Goal: Task Accomplishment & Management: Manage account settings

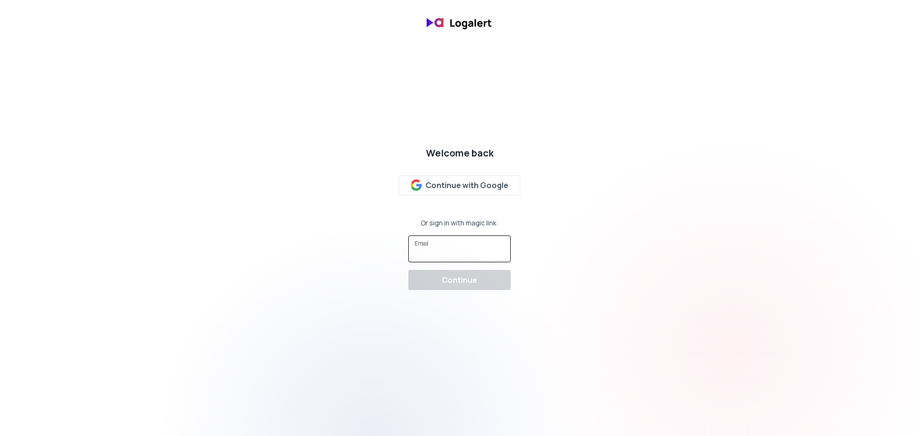
click at [458, 250] on input "Email" at bounding box center [460, 253] width 90 height 10
type input "[EMAIL_ADDRESS][DOMAIN_NAME]"
click at [457, 277] on div "Continue" at bounding box center [459, 279] width 35 height 11
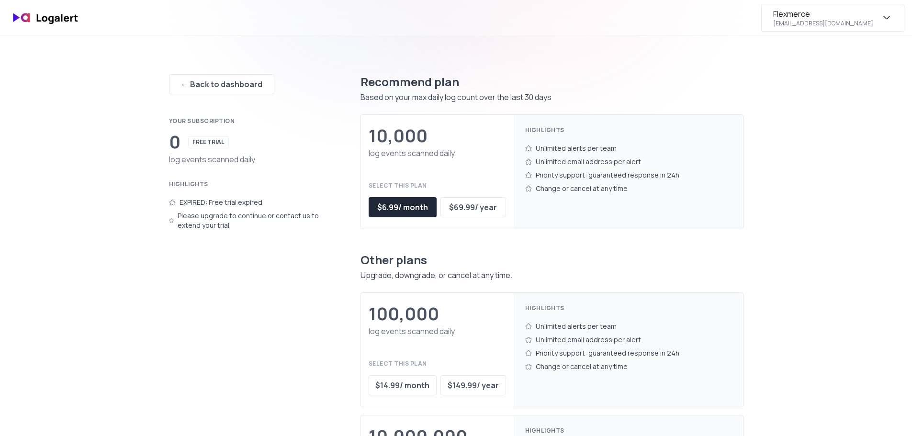
click at [810, 14] on div "Flexmerce" at bounding box center [791, 13] width 37 height 11
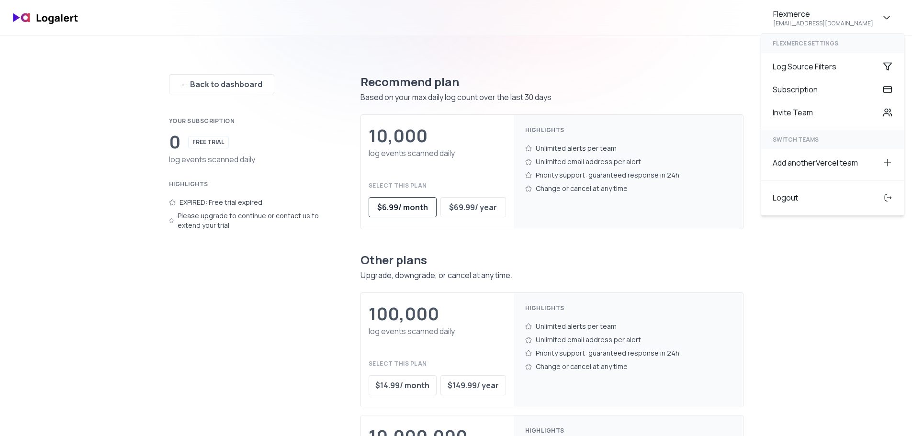
click at [413, 212] on div "$ 6.99 / month" at bounding box center [402, 207] width 51 height 11
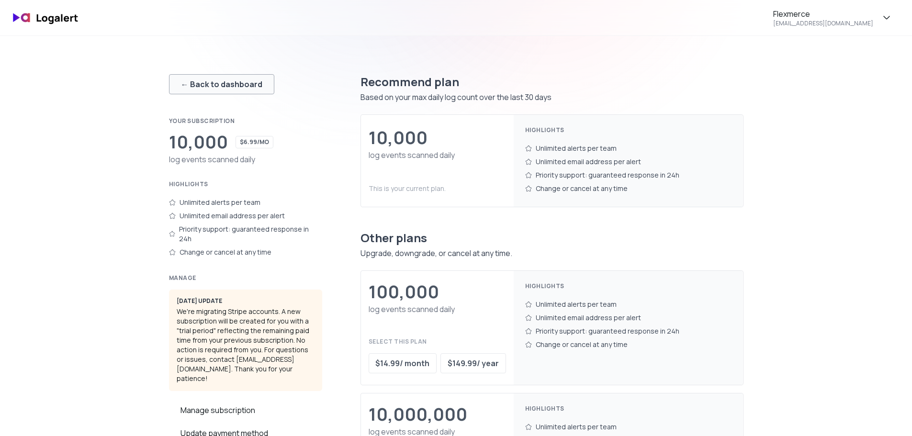
click at [208, 80] on div "← Back to dashboard" at bounding box center [221, 84] width 81 height 11
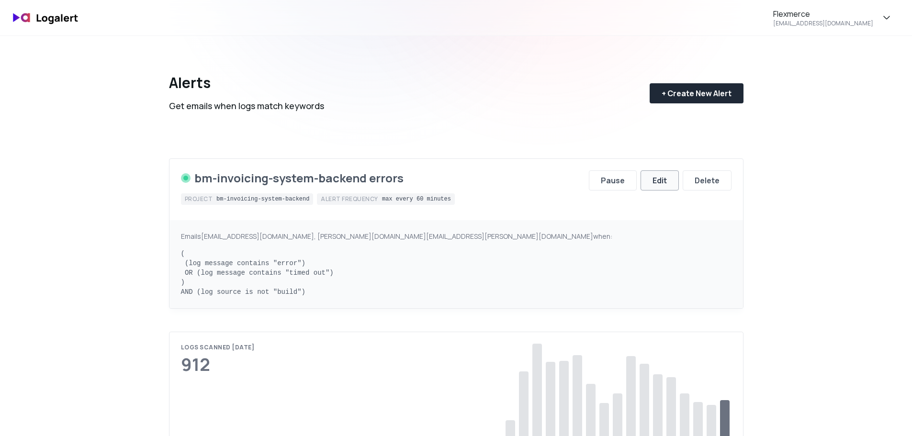
click at [659, 185] on div "Edit" at bounding box center [660, 180] width 14 height 11
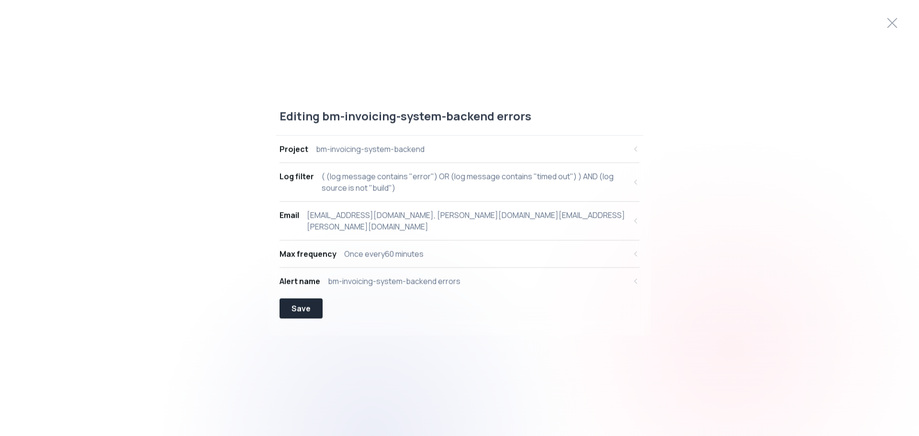
click at [547, 248] on div "Max frequency Once every 60 minutes" at bounding box center [453, 253] width 347 height 11
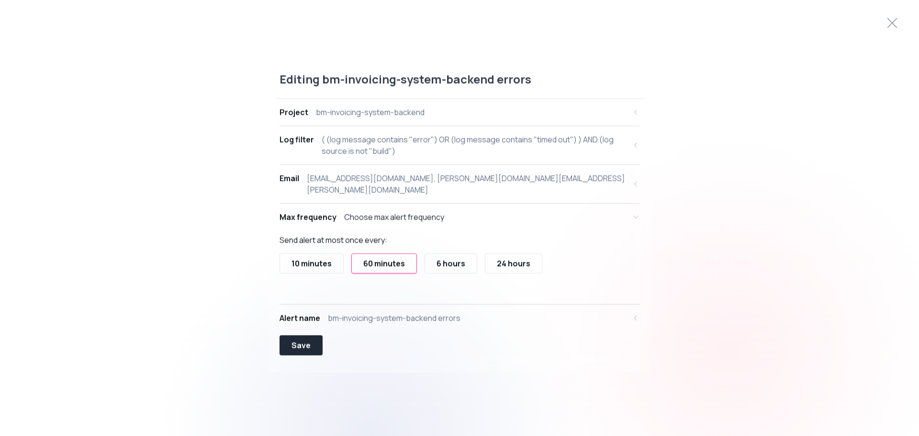
click at [628, 313] on button "Alert name bm-invoicing-system-backend errors" at bounding box center [460, 317] width 360 height 27
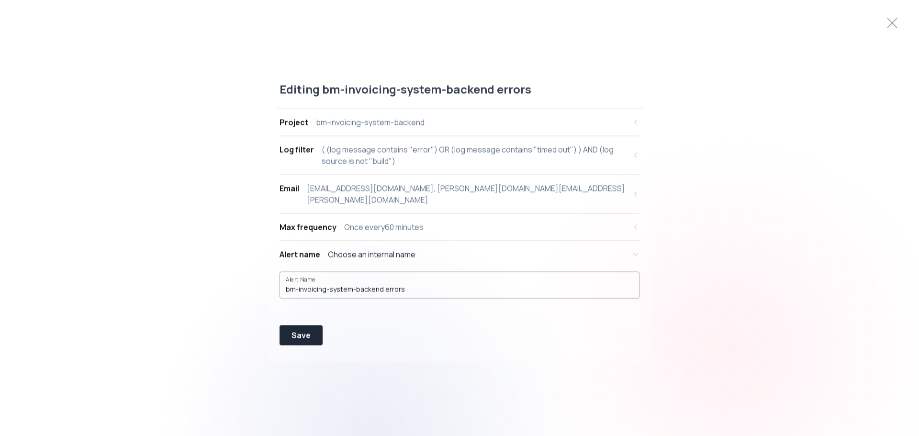
click at [417, 277] on div "bm-invoicing-system-backend errors" at bounding box center [460, 285] width 348 height 18
click at [379, 284] on input "bm-invoicing-system-backend errors" at bounding box center [460, 289] width 348 height 10
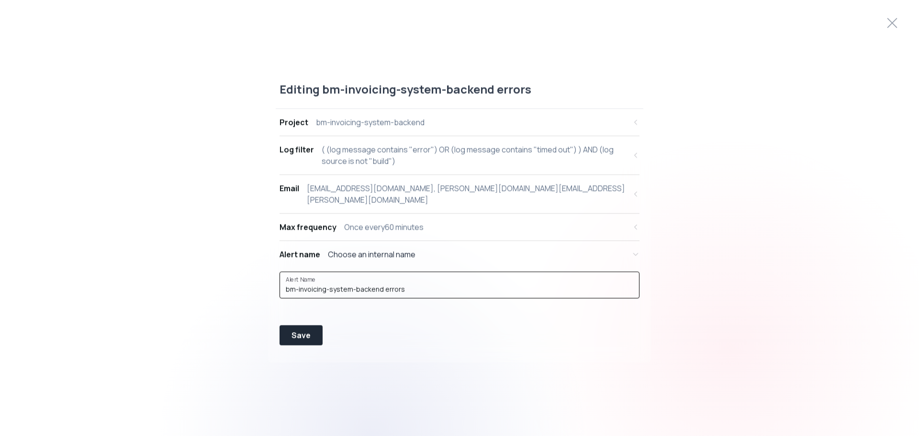
click at [379, 284] on input "bm-invoicing-system-backend errors" at bounding box center [460, 289] width 348 height 10
type input "f"
type input "Flexmerce Alert"
click at [464, 135] on button "Project bm-invoicing-system-backend" at bounding box center [460, 122] width 360 height 27
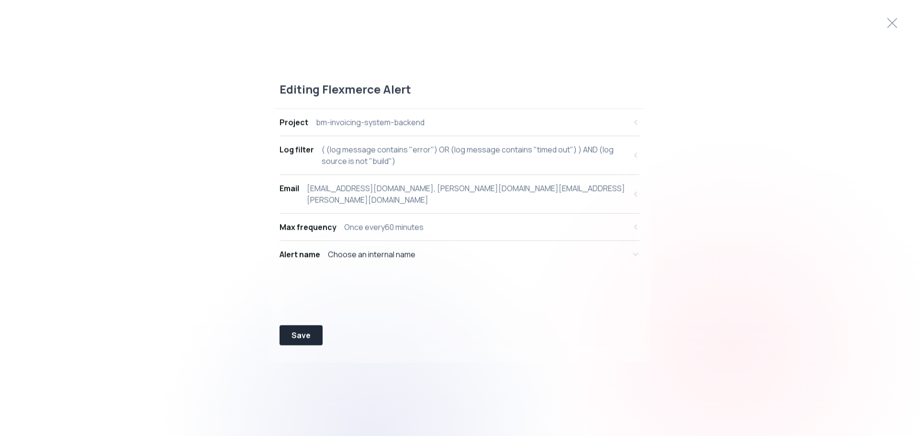
select select "prj_WCr6EVvUhuiPeqUDXEyq6GhKPTqU"
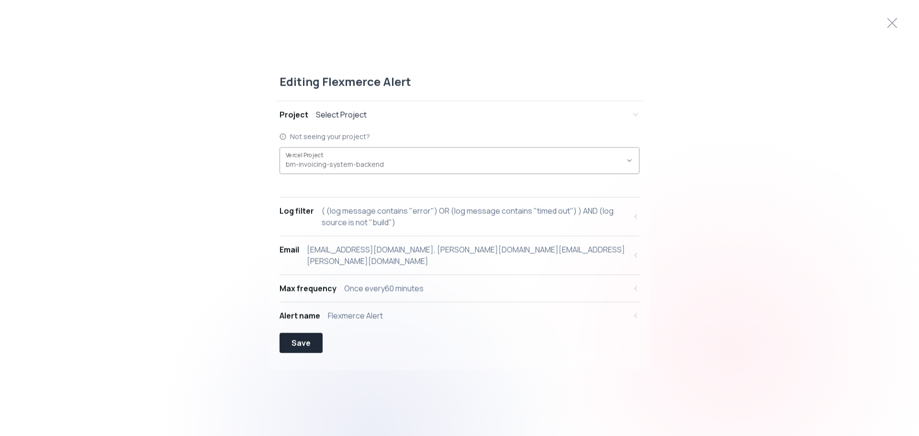
click at [361, 163] on div "bm-invoicing-system-backend ," at bounding box center [454, 160] width 336 height 18
click at [397, 137] on div "Not seeing your project? prj_WCr6EVvUhuiPeqUDXEyq6GhKPTqU Vercel Project bm-inv…" at bounding box center [460, 162] width 360 height 69
click at [381, 235] on button "Log filter ( (log message contains "error") OR (log message contains "timed out…" at bounding box center [460, 216] width 360 height 38
select select "message"
select select "CONTAINS"
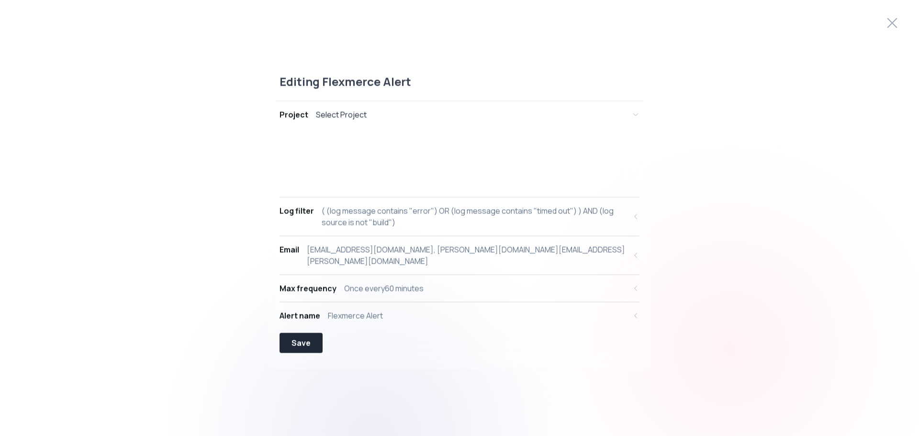
select select "OR"
select select "message"
select select "CONTAINS"
select select "AND"
select select "source"
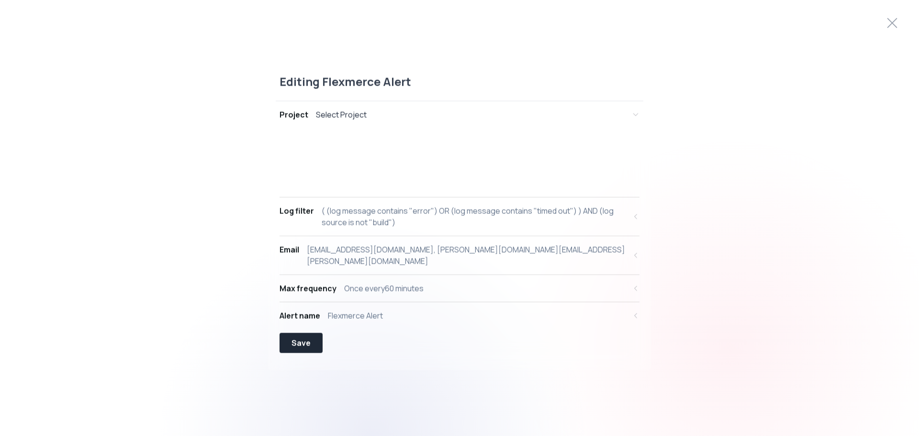
select select "NOT_EQUALS"
select select "build"
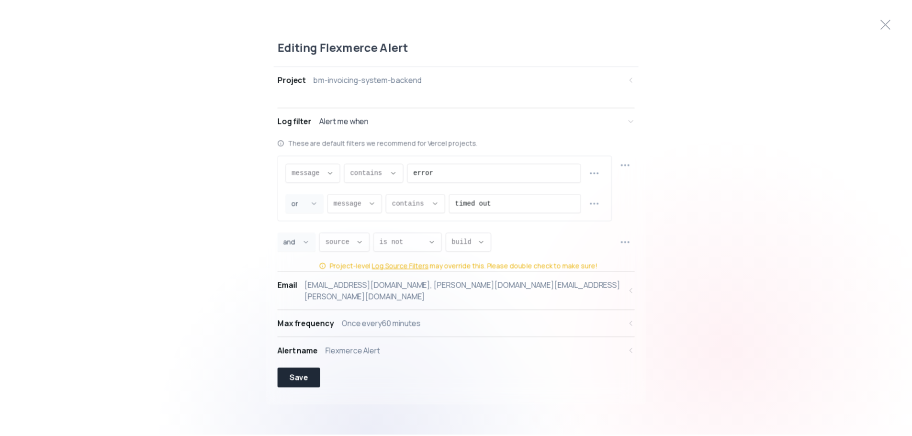
scroll to position [9, 0]
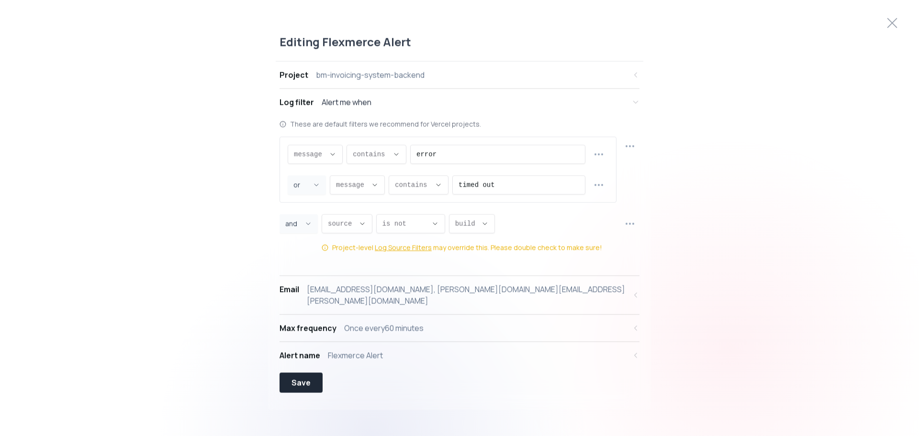
click at [453, 333] on button "Max frequency Once every 60 minutes" at bounding box center [460, 328] width 360 height 27
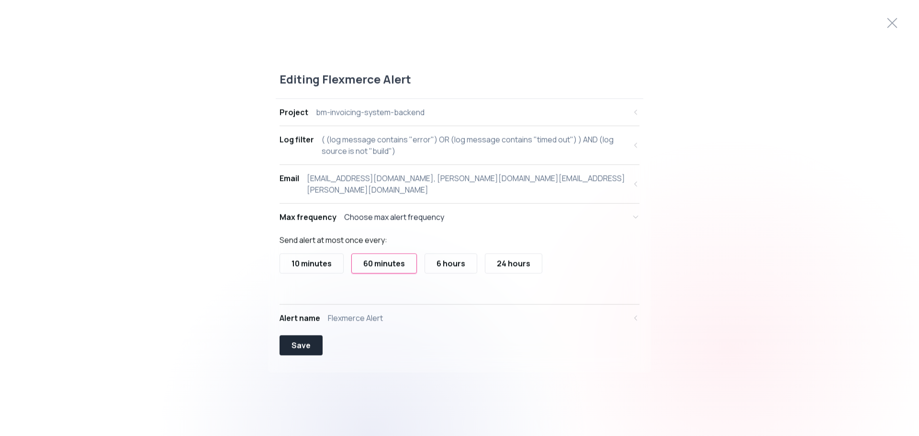
click at [457, 260] on div "6 hours" at bounding box center [451, 263] width 29 height 11
click at [304, 340] on div "Save" at bounding box center [301, 344] width 19 height 11
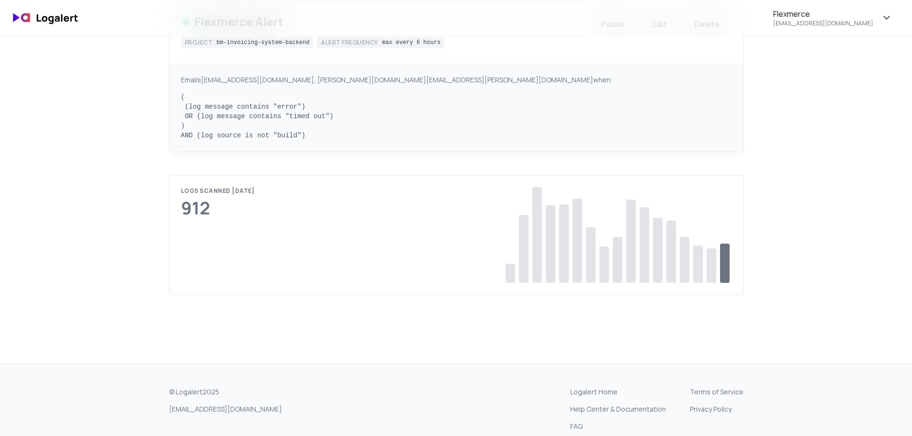
scroll to position [111, 0]
